Goal: Transaction & Acquisition: Purchase product/service

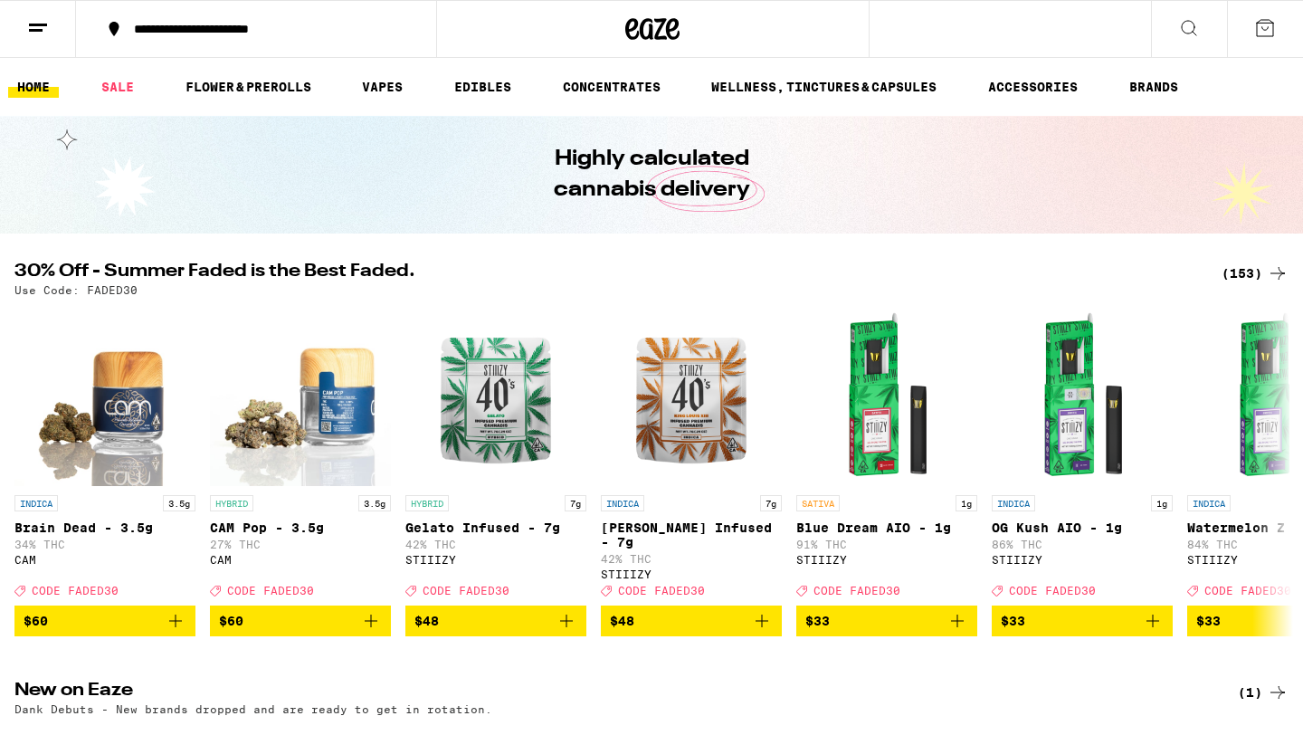
click at [1276, 34] on button at bounding box center [1265, 29] width 76 height 56
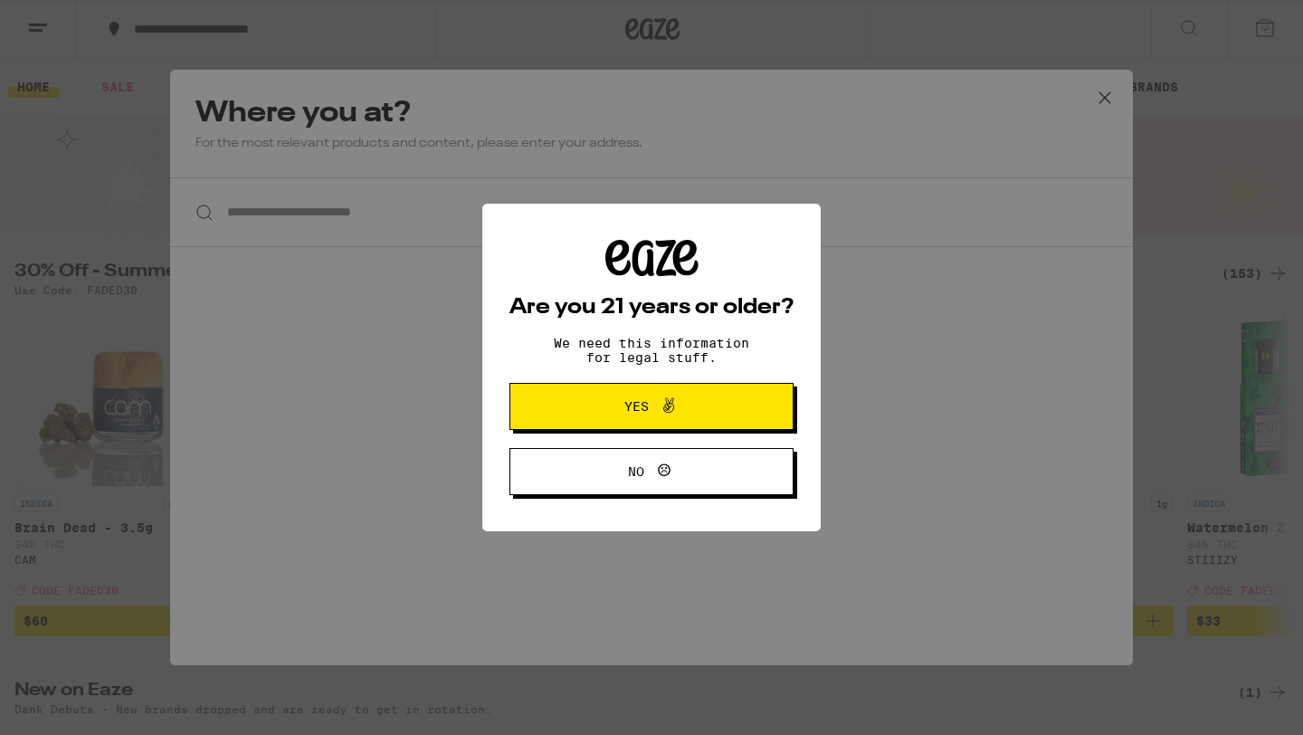
click at [621, 410] on span "Yes" at bounding box center [651, 406] width 137 height 24
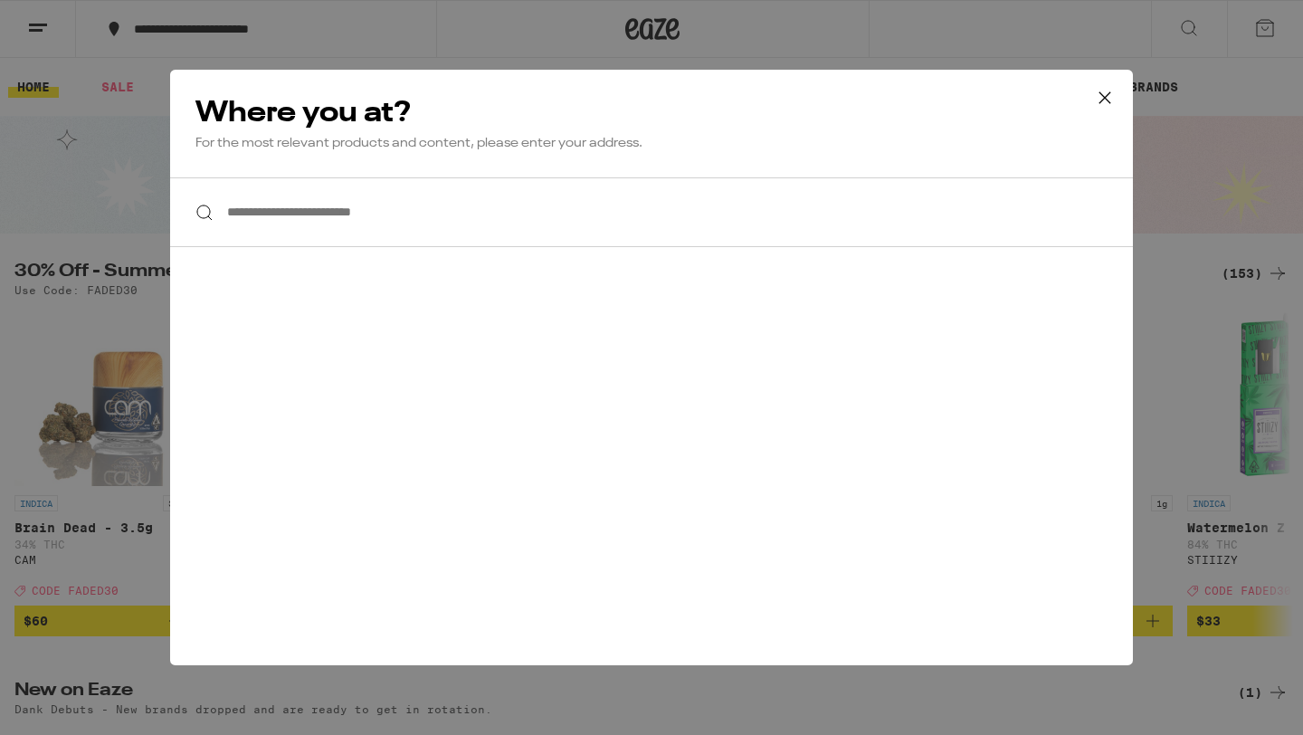
click at [1106, 100] on icon at bounding box center [1104, 97] width 11 height 11
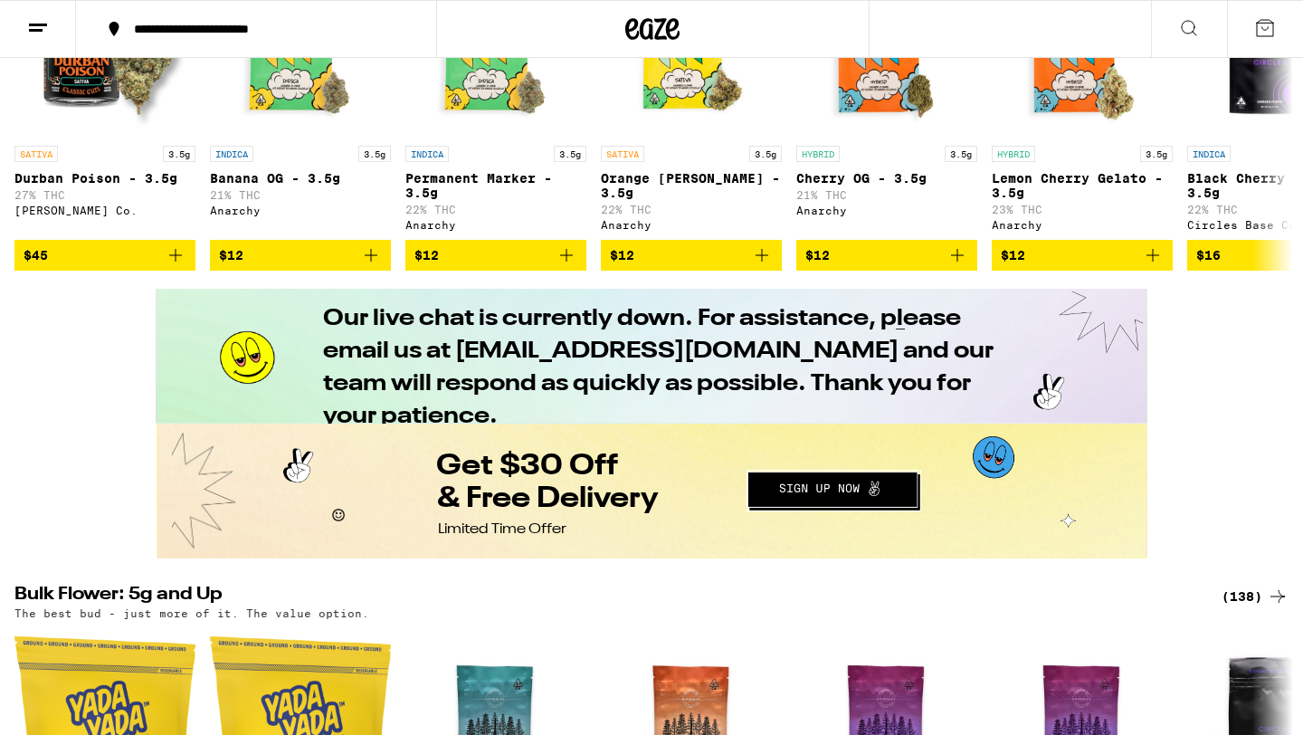
scroll to position [1221, 0]
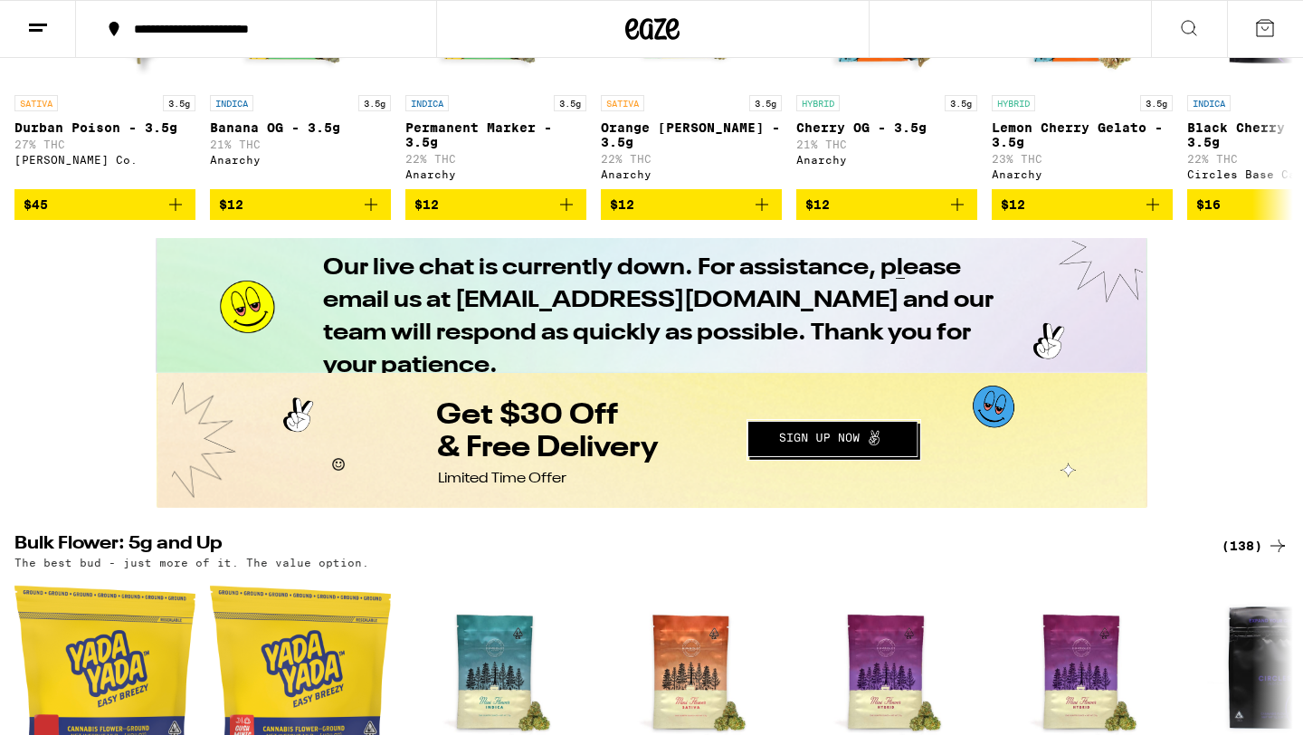
click at [840, 432] on button "Redirect to URL" at bounding box center [649, 439] width 987 height 130
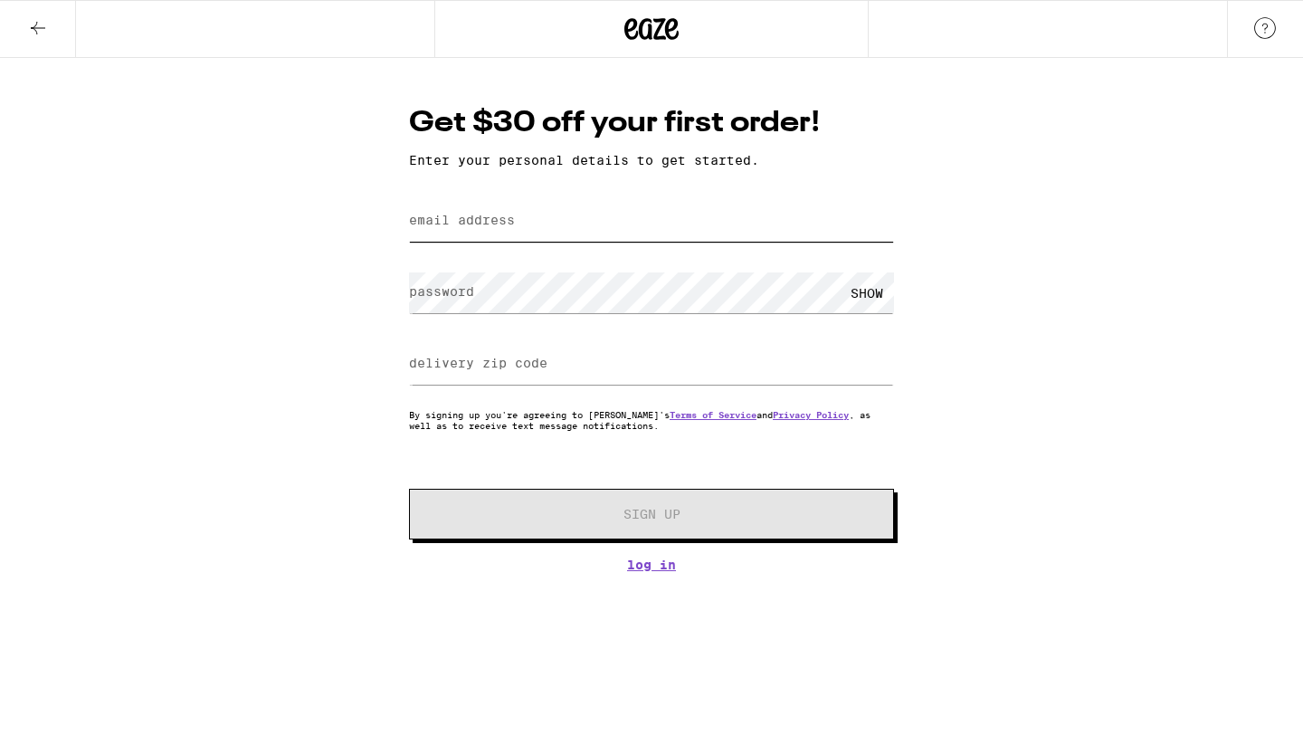
click at [600, 214] on input "email address" at bounding box center [651, 221] width 485 height 41
type input "[EMAIL_ADDRESS][DOMAIN_NAME]"
click at [444, 377] on input "delivery zip code" at bounding box center [651, 364] width 485 height 41
click at [477, 395] on form "email address helloworld@gmail.com password SHOW delivery zip code By signing u…" at bounding box center [651, 366] width 485 height 345
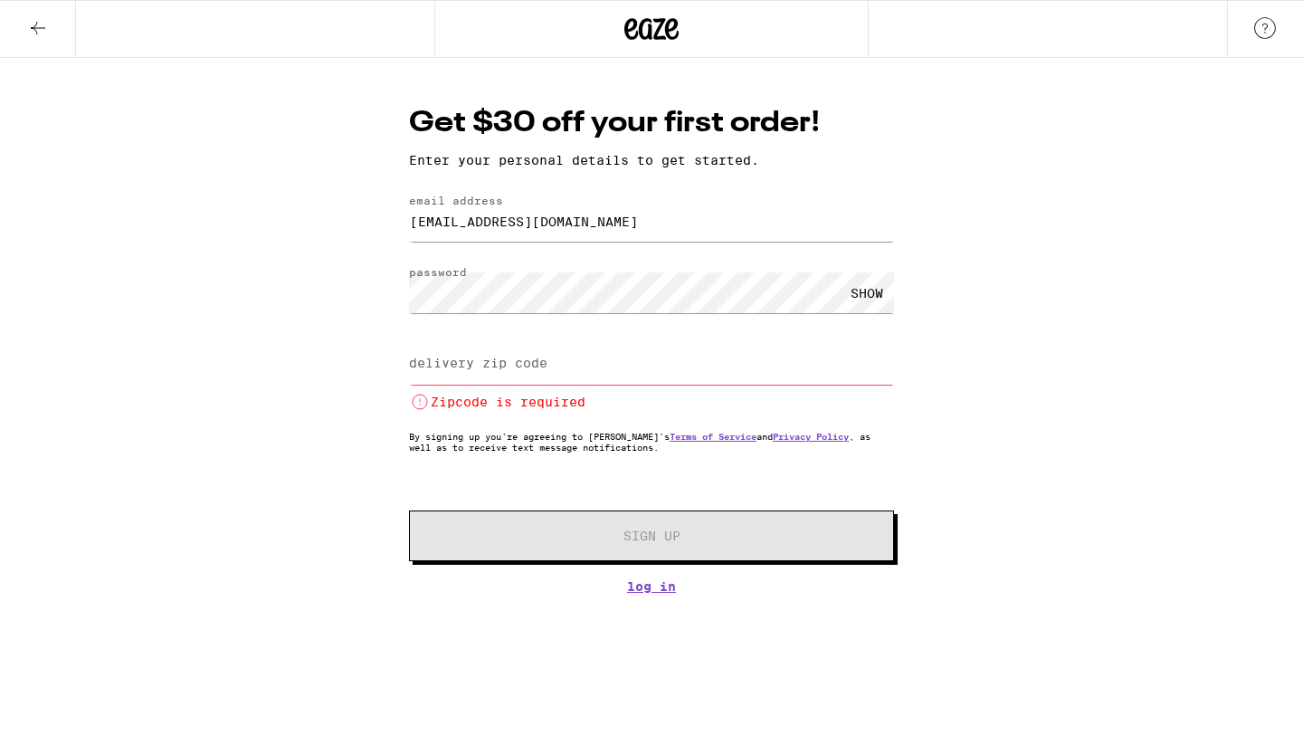
click at [523, 375] on input "delivery zip code" at bounding box center [651, 364] width 485 height 41
type input "91307"
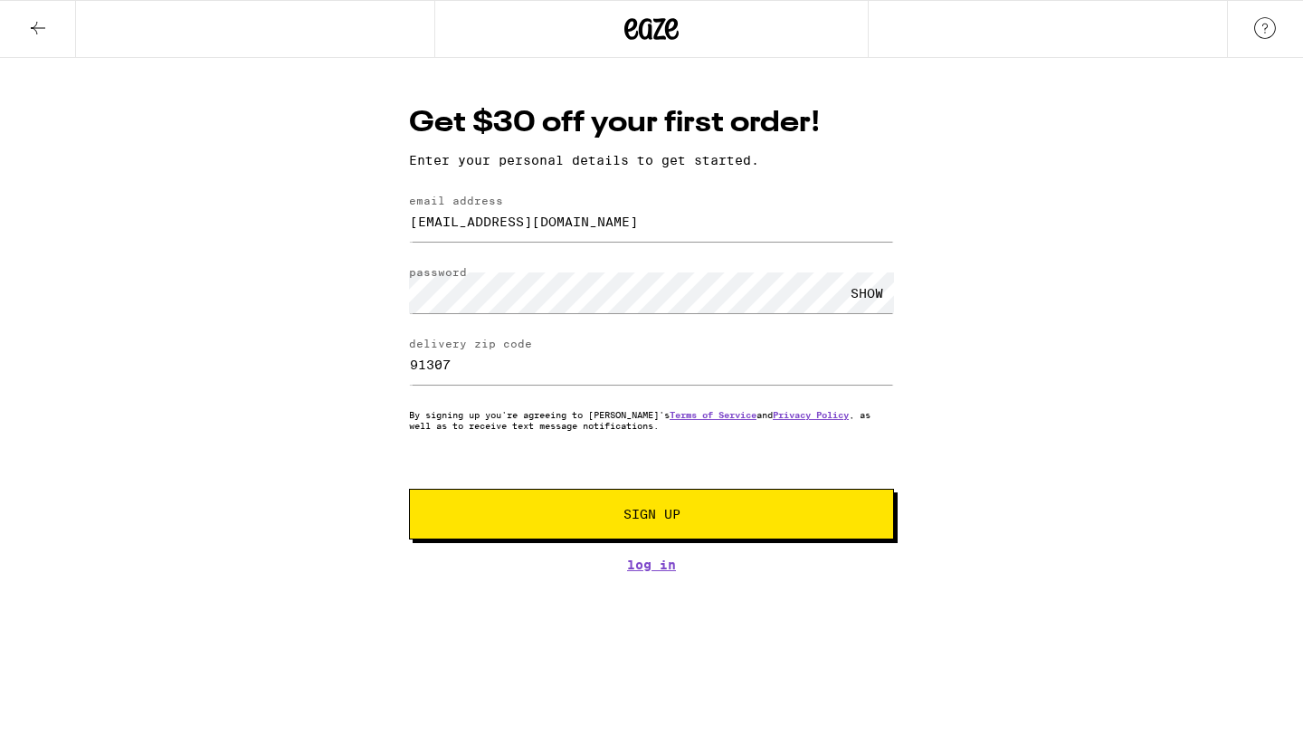
click at [629, 529] on button "Sign Up" at bounding box center [651, 513] width 485 height 51
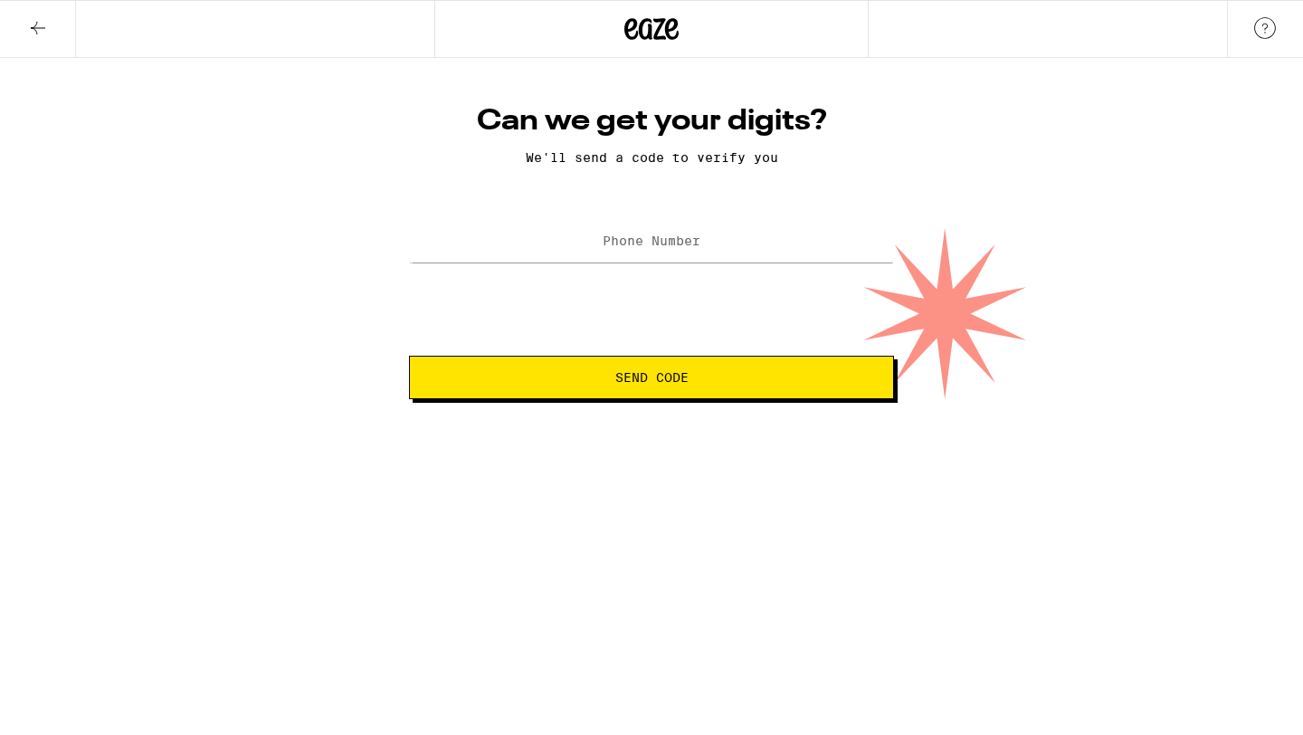
click at [583, 219] on div at bounding box center [651, 241] width 485 height 53
click at [600, 248] on input "Phone Number" at bounding box center [651, 242] width 485 height 41
paste input "(337) 456-4567"
paste input "tel"
paste input "745645671"
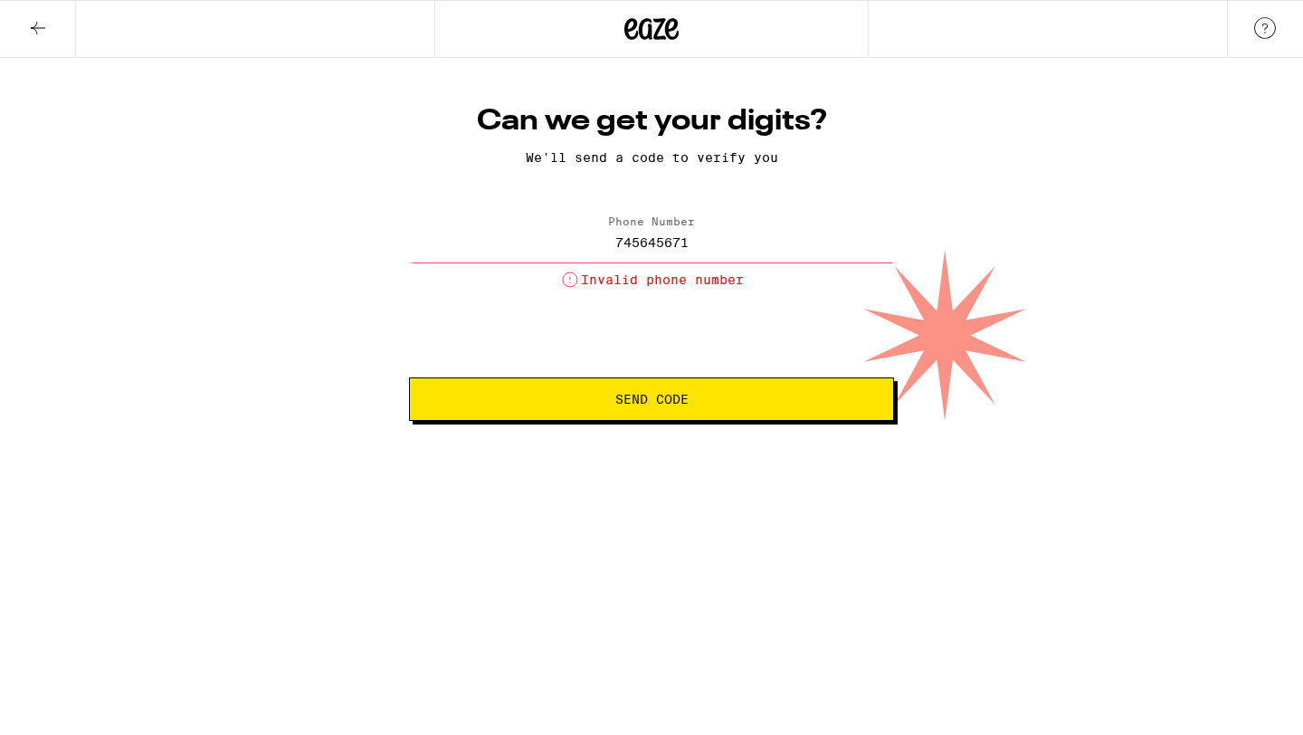
type input "(745) 645-6712"
paste input "(337) 456-4567"
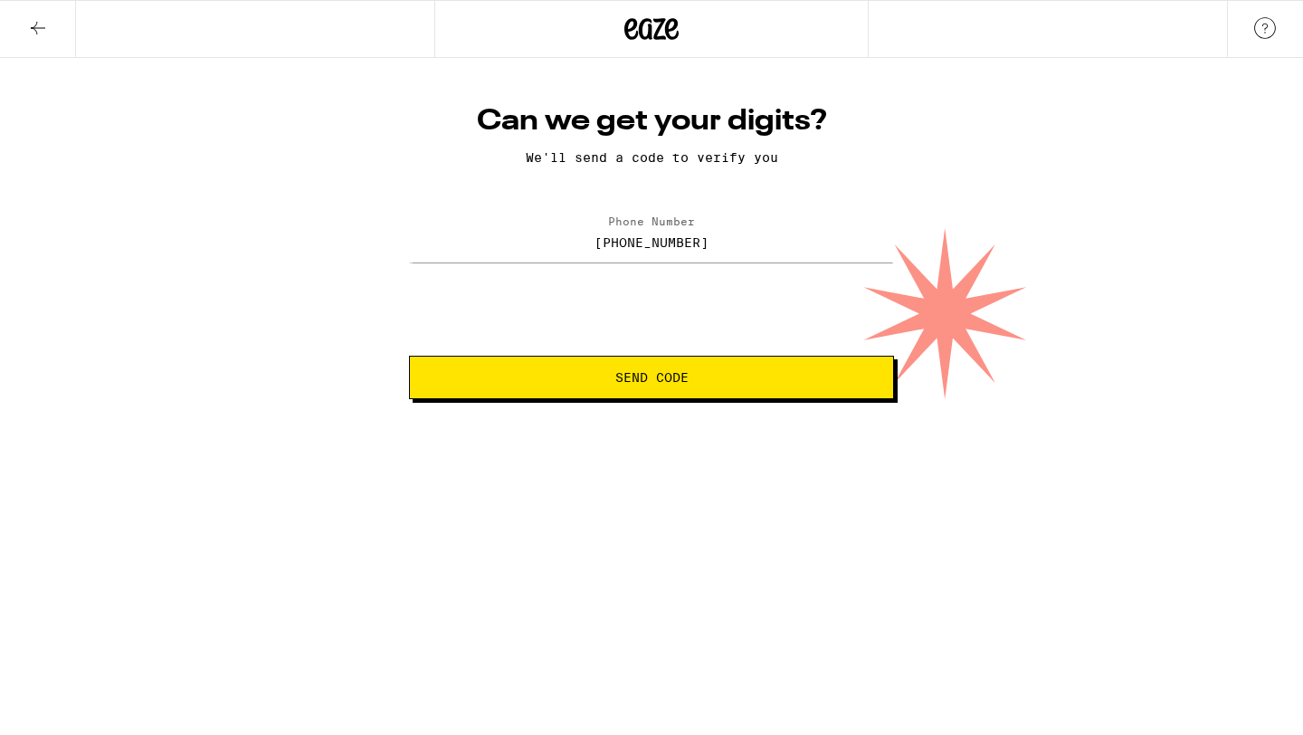
click at [559, 383] on span "Send Code" at bounding box center [651, 377] width 454 height 13
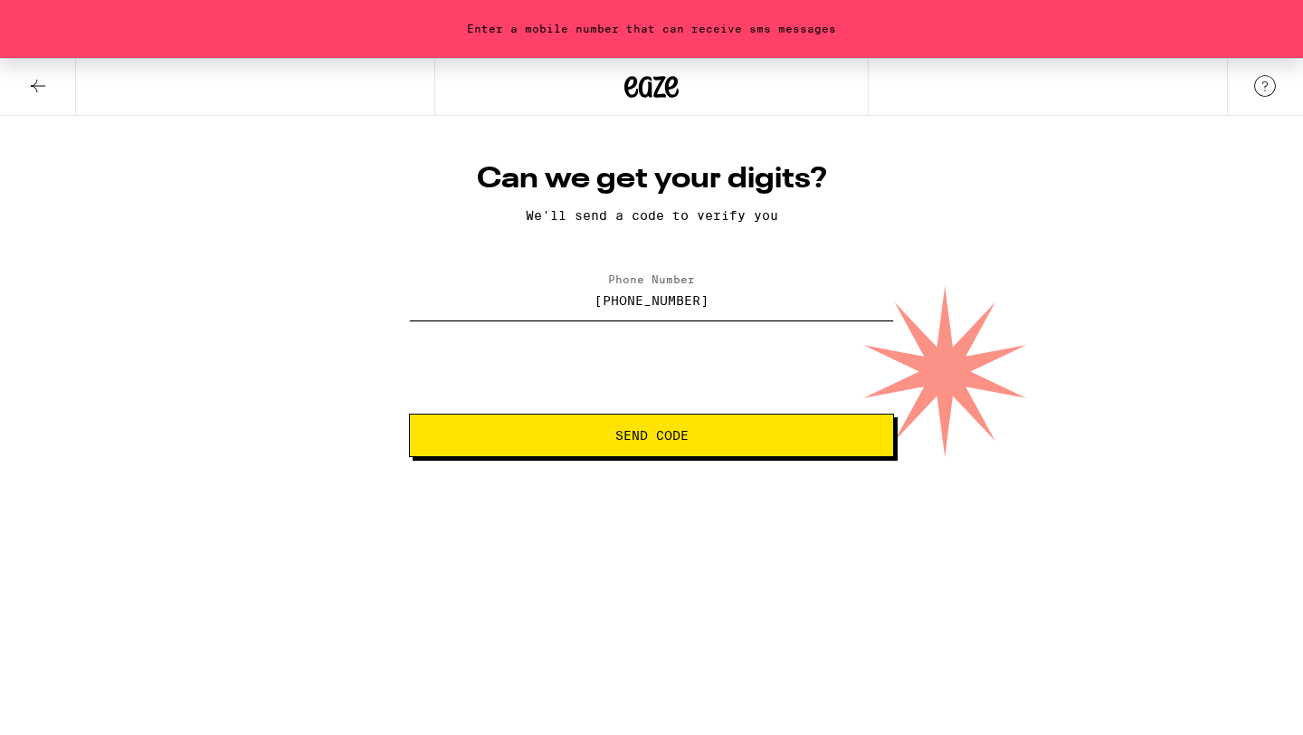
click at [602, 296] on input "(337) 456-4567" at bounding box center [651, 300] width 485 height 41
paste input "174) 729-2071"
type input "(174) 729-2071"
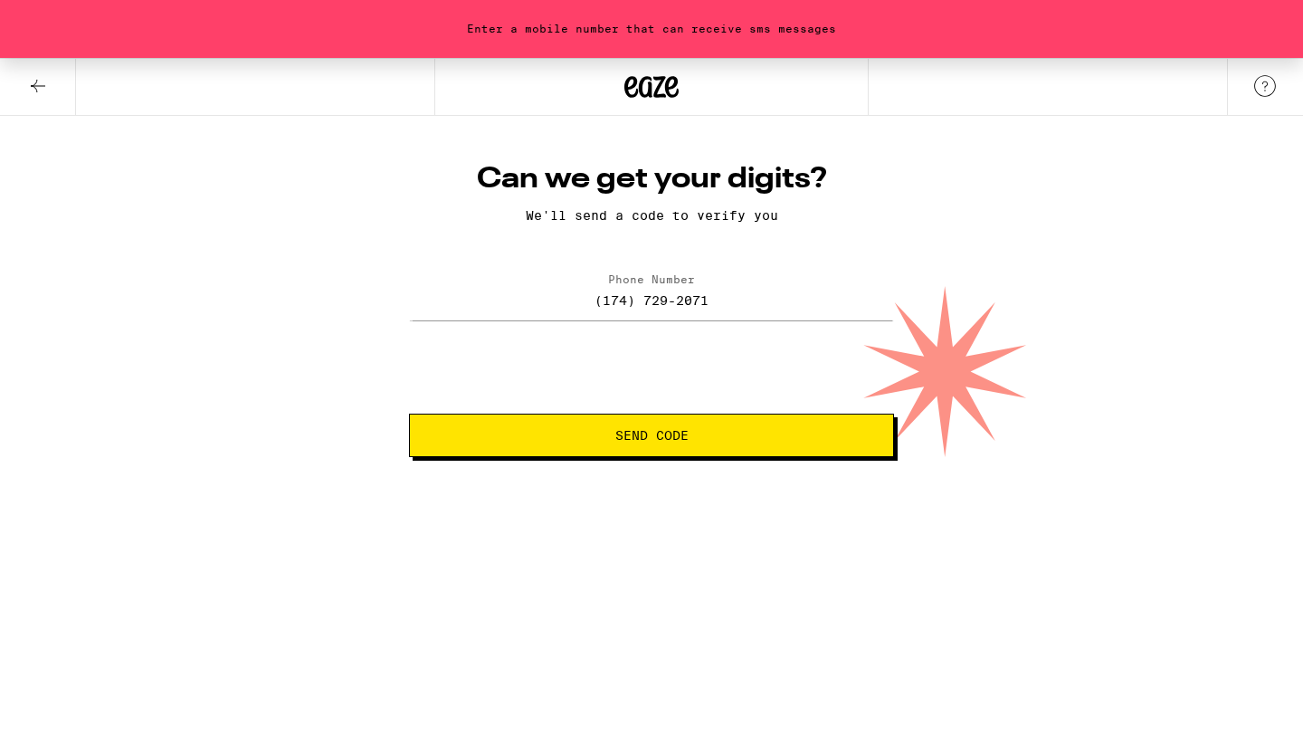
click at [661, 431] on span "Send Code" at bounding box center [651, 435] width 73 height 13
click at [716, 317] on input "(174) 729-2071" at bounding box center [651, 300] width 485 height 41
paste input "747) 292-0712"
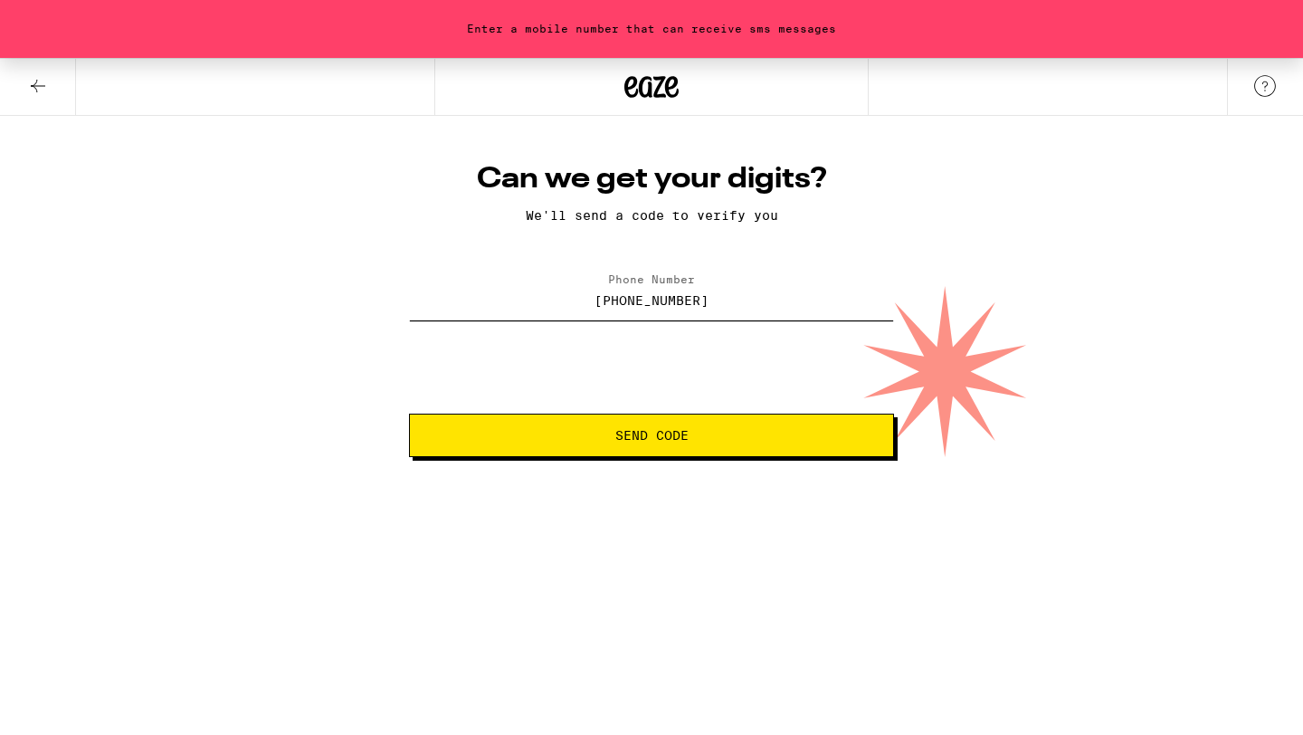
type input "(747) 292-0712"
click at [719, 431] on span "Send Code" at bounding box center [651, 435] width 454 height 13
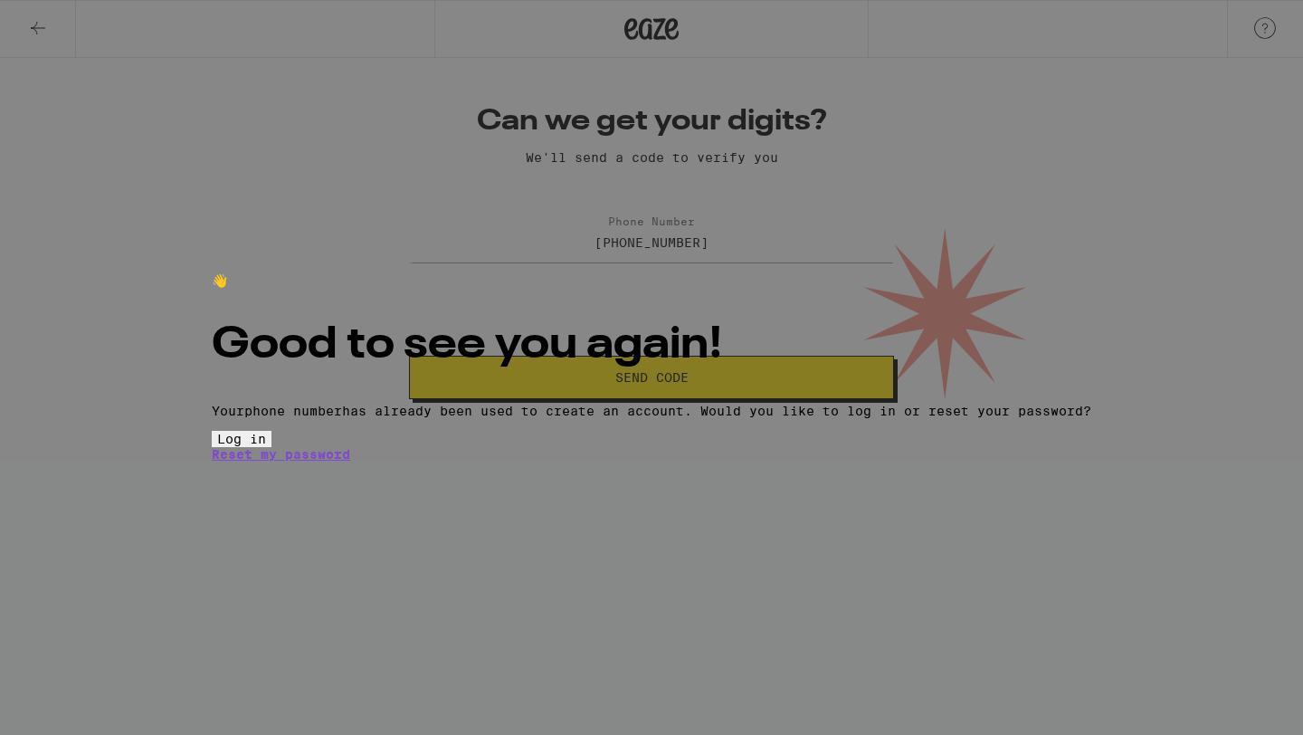
click at [266, 446] on span "Log in" at bounding box center [241, 438] width 49 height 14
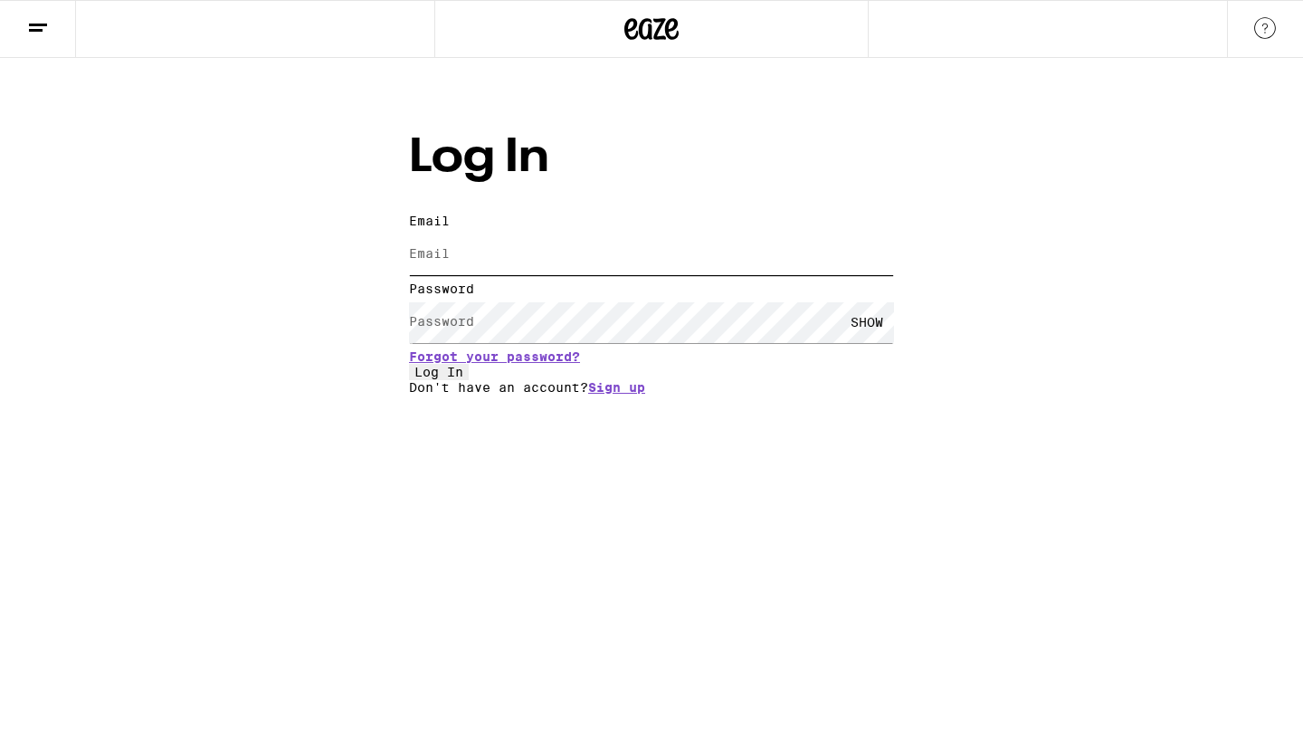
click at [599, 234] on input "Email" at bounding box center [651, 254] width 485 height 41
click at [626, 394] on div "Email Email Password Password SHOW Forgot your password? Log In Don't have an a…" at bounding box center [651, 303] width 485 height 181
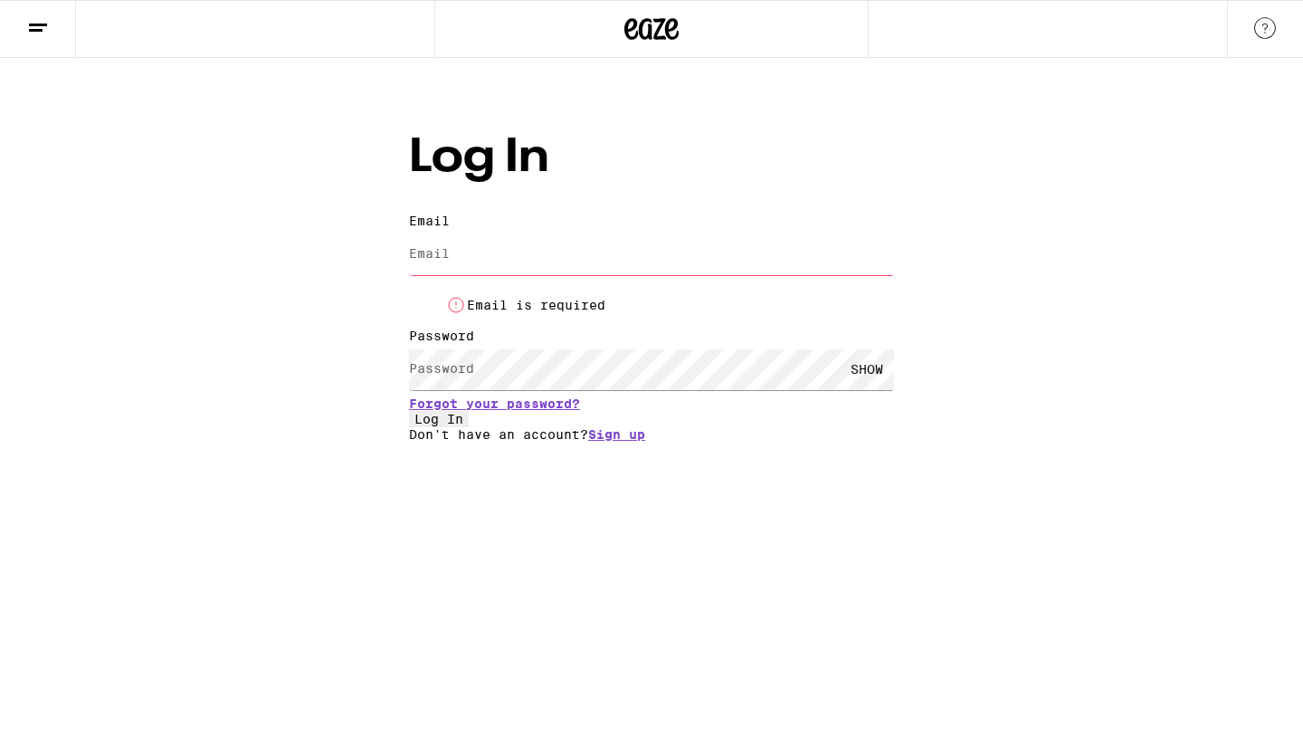
click at [623, 441] on div "Email Email Email is required Password Password SHOW Forgot your password? Log …" at bounding box center [651, 327] width 485 height 228
click at [623, 441] on html "Log In Email Email Email is required Password Password SHOW Forgot your passwor…" at bounding box center [651, 220] width 1303 height 441
click at [624, 441] on html "Log In Email Email Email is required Password Password SHOW Forgot your passwor…" at bounding box center [651, 220] width 1303 height 441
click at [624, 441] on link "Sign up" at bounding box center [616, 434] width 57 height 14
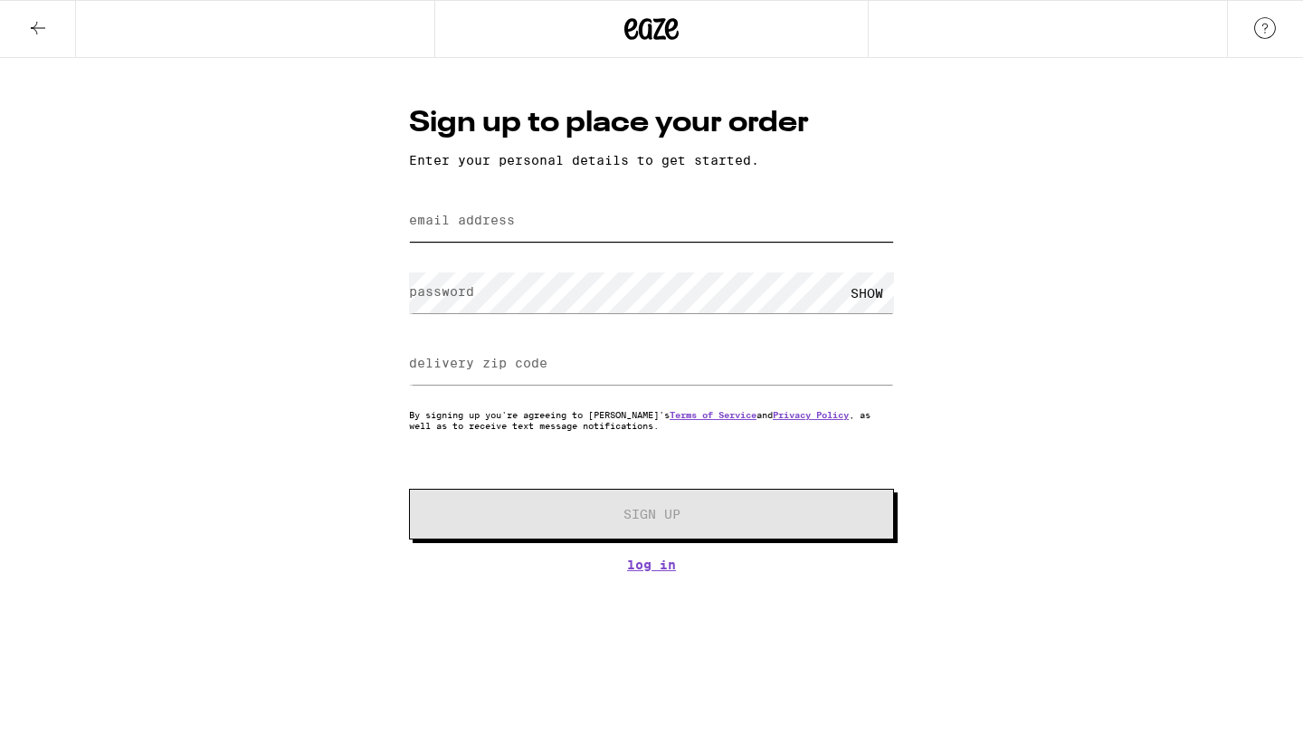
click at [507, 206] on input "email address" at bounding box center [651, 221] width 485 height 41
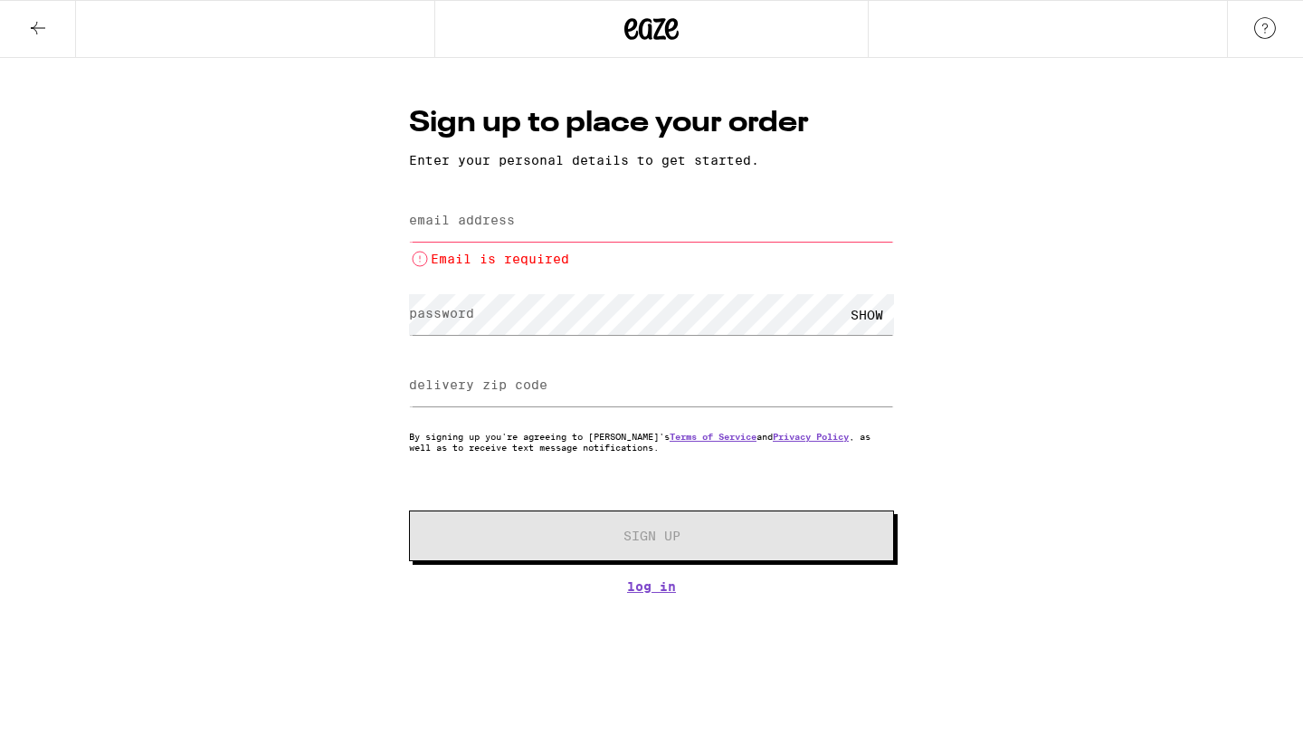
click at [52, 23] on button at bounding box center [38, 29] width 76 height 57
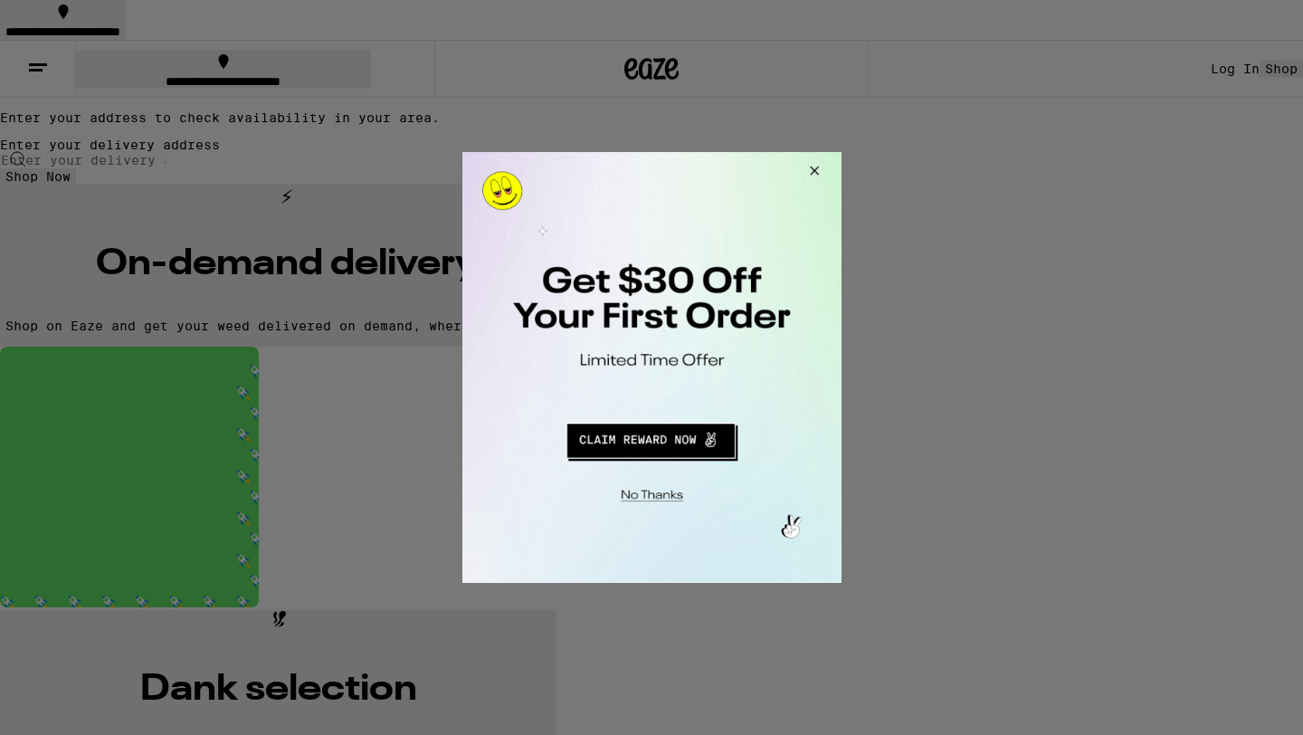
click at [655, 431] on button "Redirect to URL" at bounding box center [649, 437] width 315 height 43
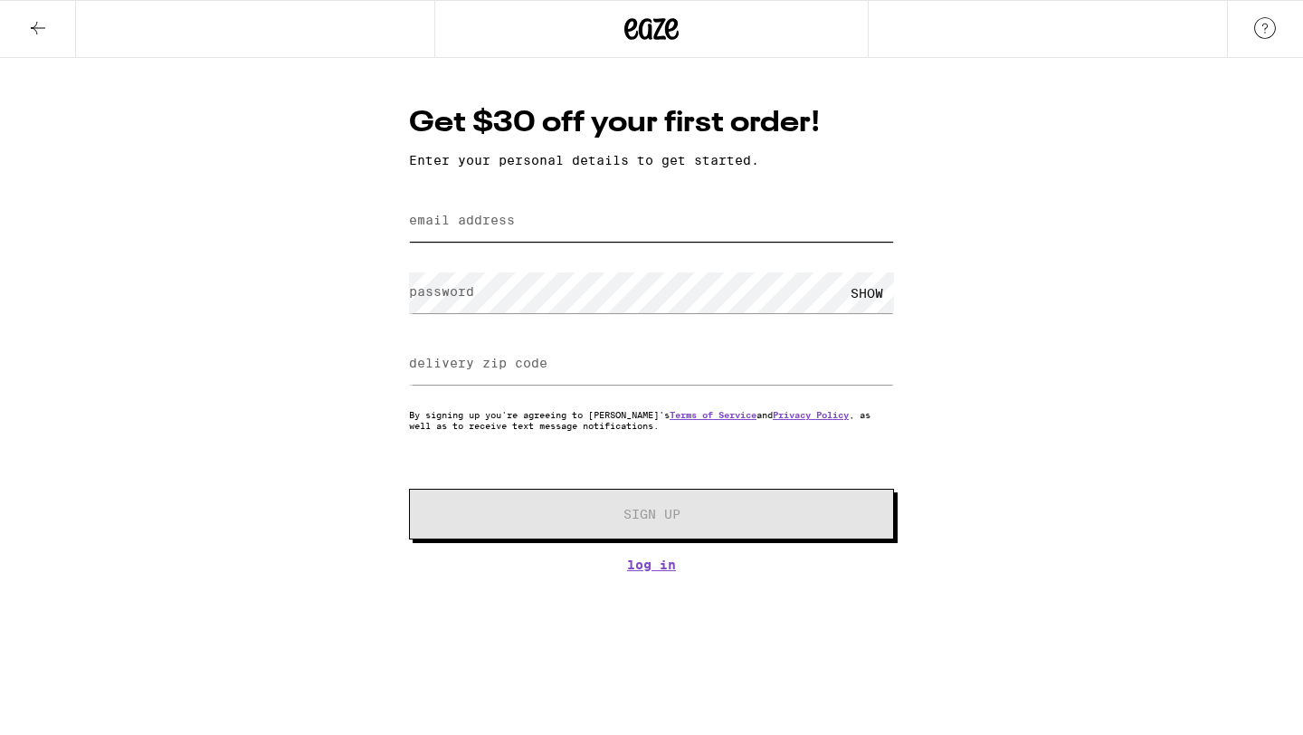
click at [569, 223] on input "email address" at bounding box center [651, 221] width 485 height 41
type input "helloworld@gmail.com"
click at [847, 316] on div "SHOW" at bounding box center [651, 292] width 485 height 53
click at [853, 308] on div "SHOW" at bounding box center [866, 292] width 54 height 41
click at [763, 336] on form "email address helloworld@gmail.com password HIDE delivery zip code By signing u…" at bounding box center [651, 366] width 485 height 345
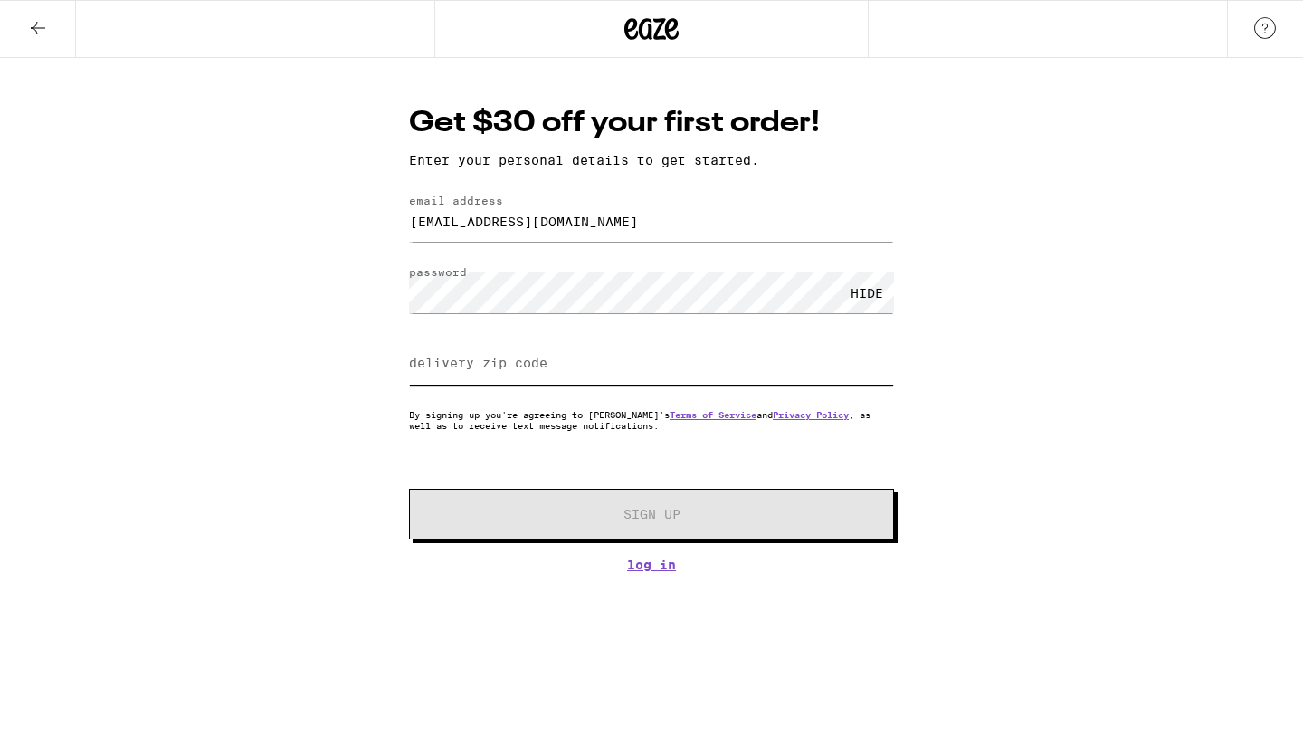
click at [761, 364] on input "delivery zip code" at bounding box center [651, 364] width 485 height 41
type input "91307"
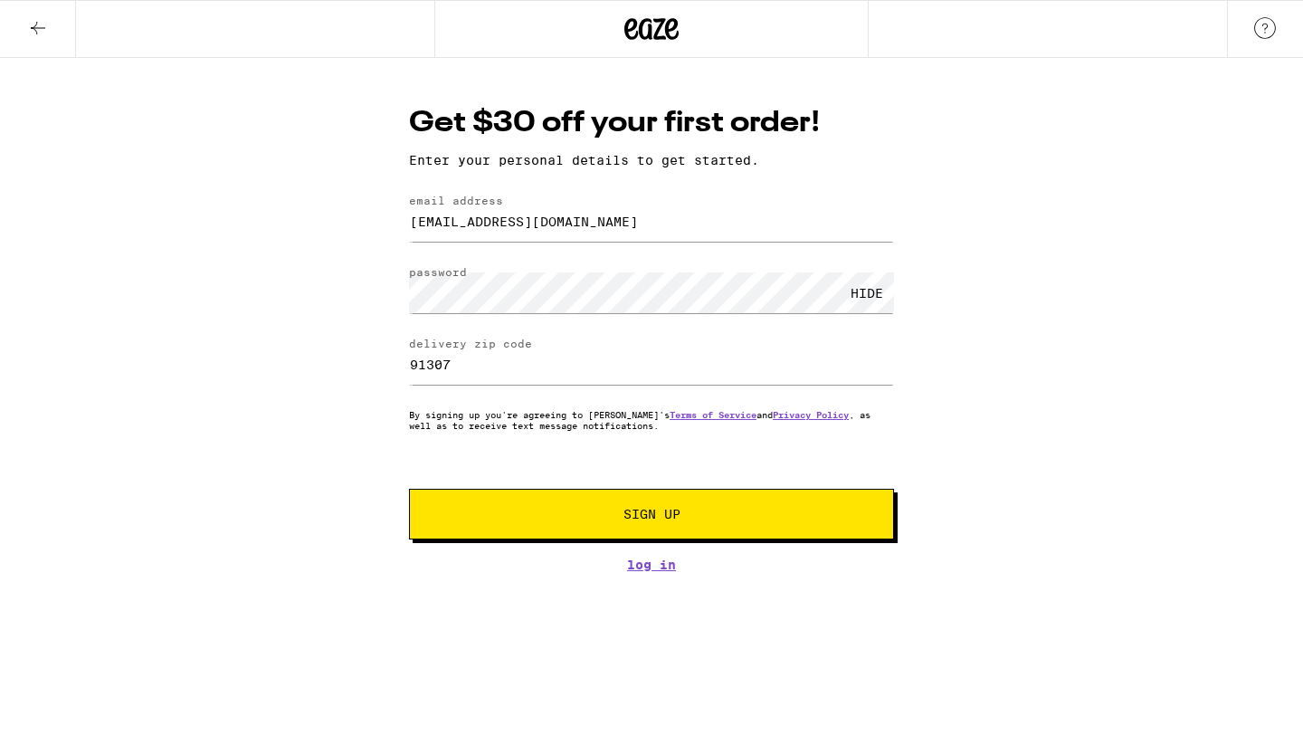
click at [663, 507] on button "Sign Up" at bounding box center [651, 513] width 485 height 51
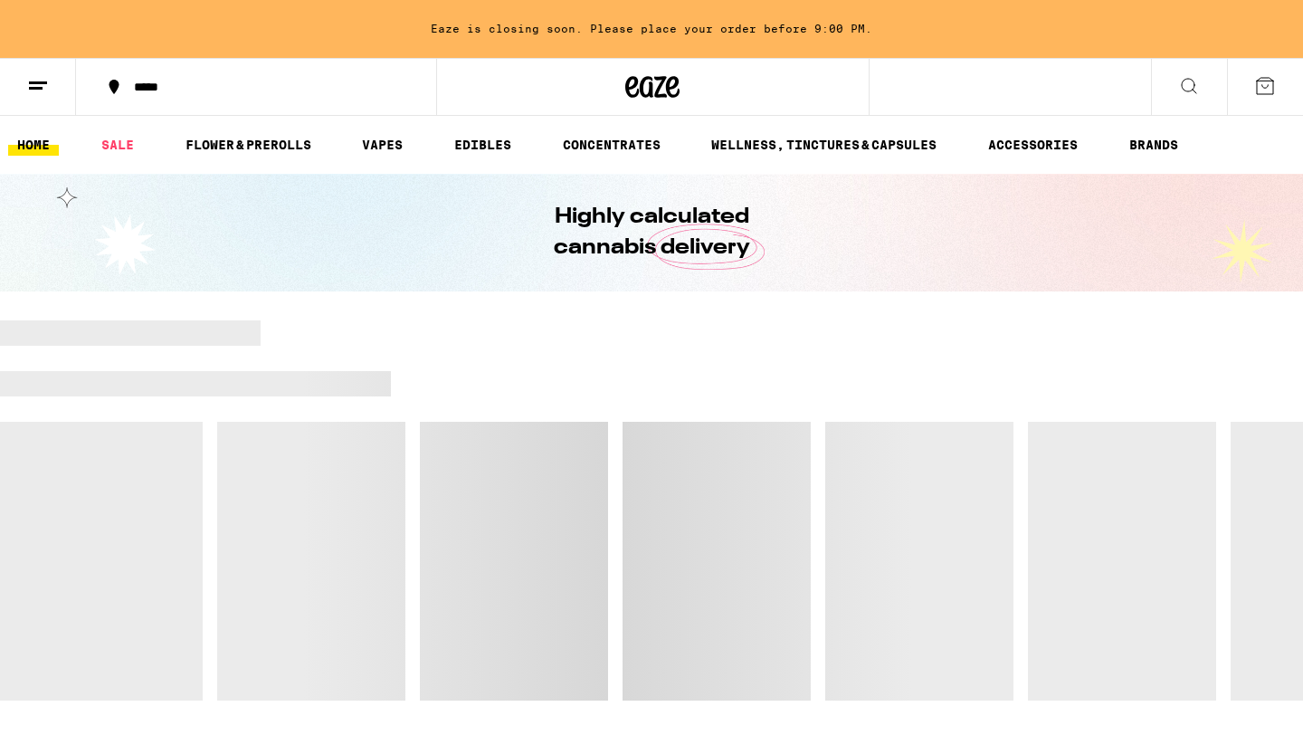
scroll to position [1221, 0]
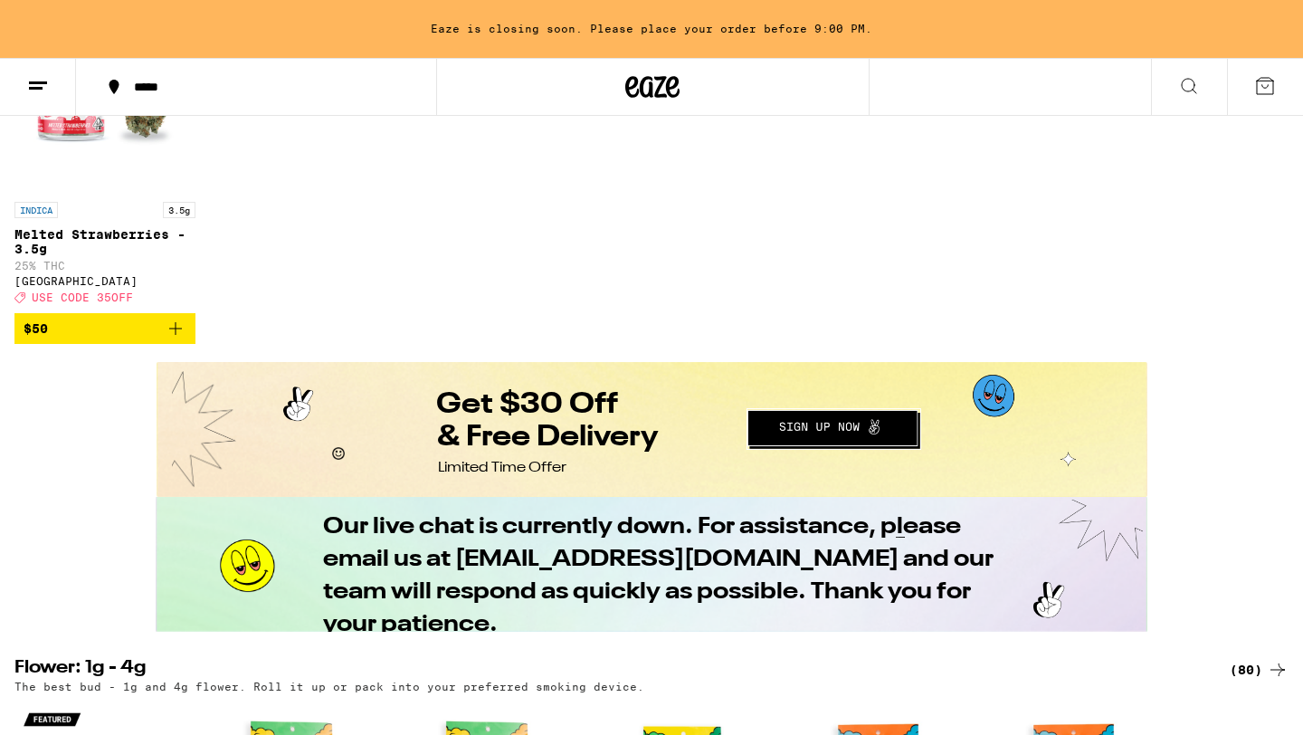
scroll to position [805, 0]
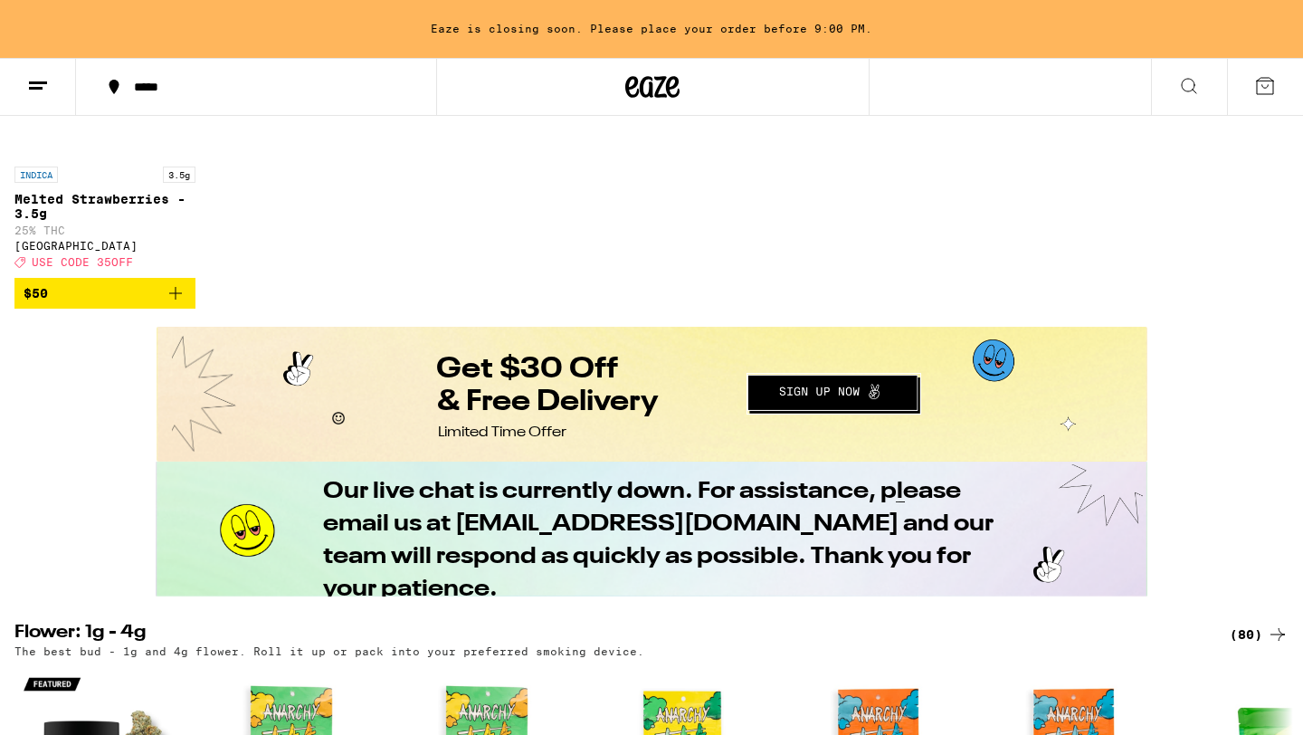
click at [830, 389] on button "Redirect to URL" at bounding box center [649, 392] width 987 height 130
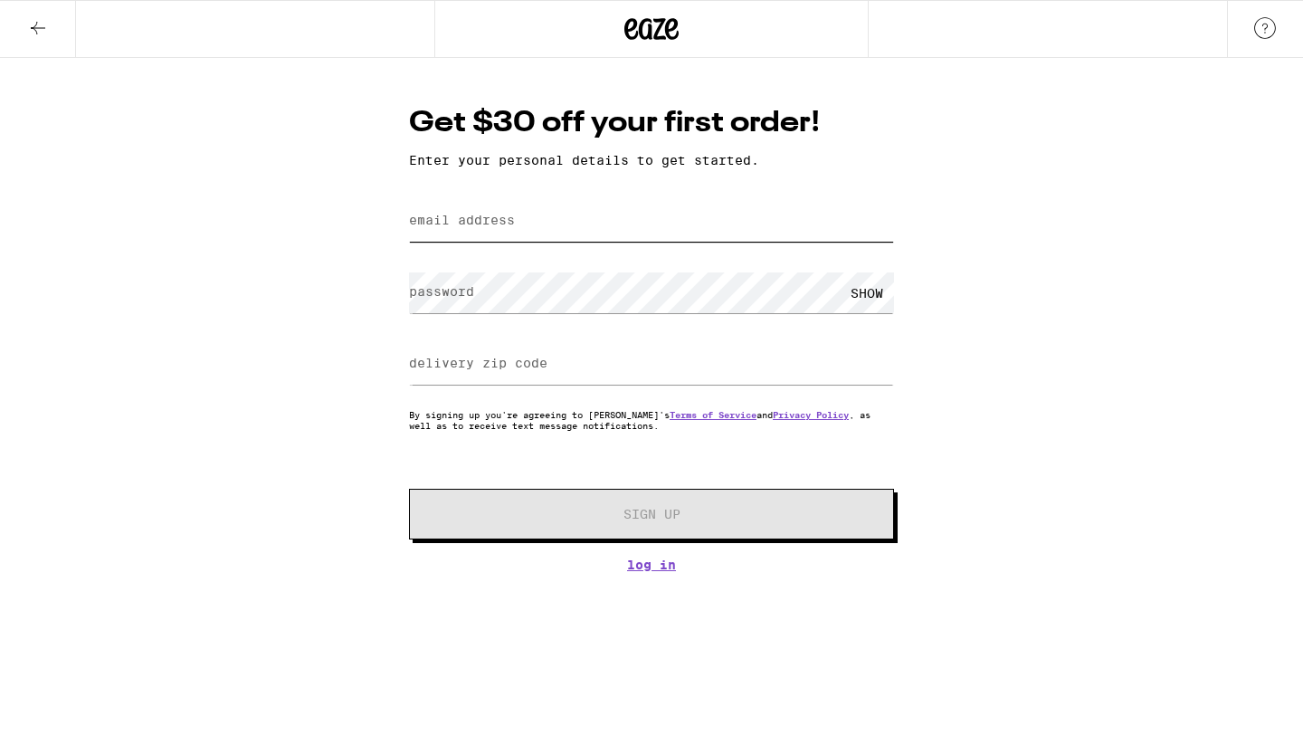
click at [586, 217] on input "email address" at bounding box center [651, 221] width 485 height 41
type input "[EMAIL_ADDRESS][DOMAIN_NAME]"
click at [600, 354] on input "delivery zip code" at bounding box center [651, 364] width 485 height 41
type input "91307"
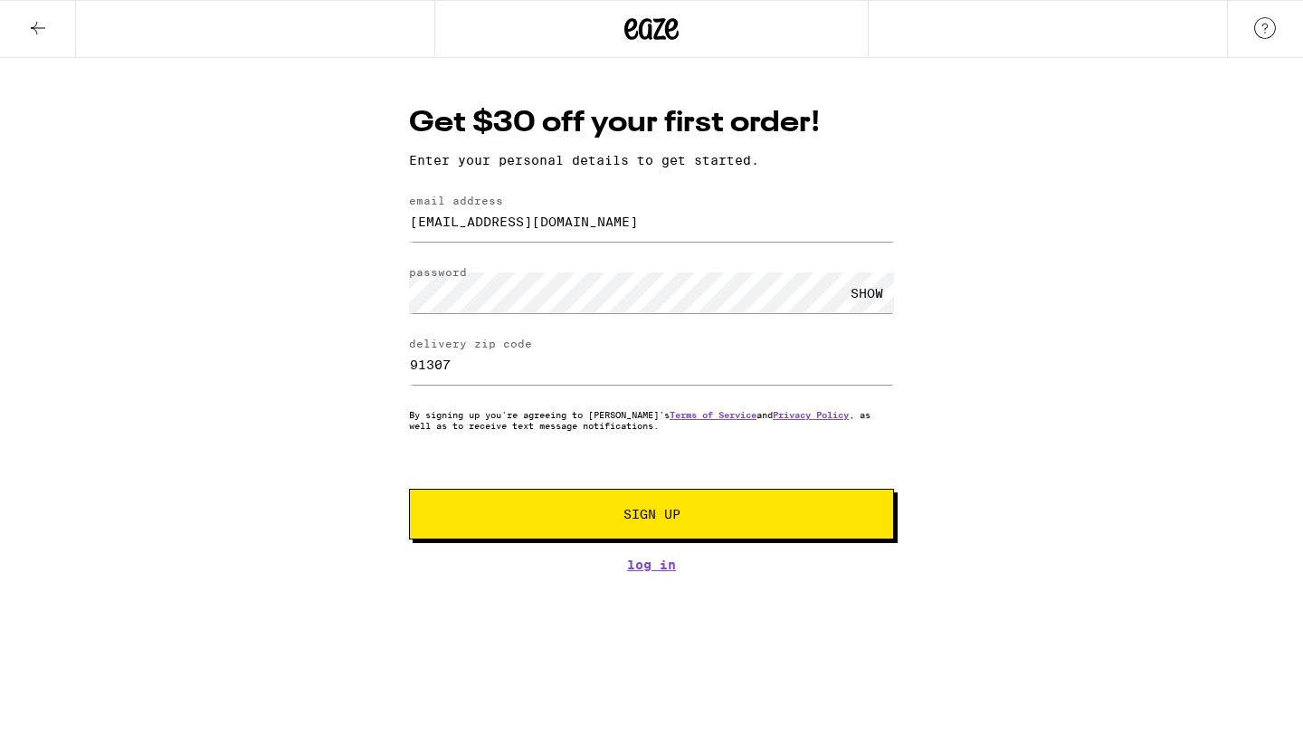
click at [642, 511] on span "Sign Up" at bounding box center [651, 513] width 57 height 13
